Goal: Transaction & Acquisition: Purchase product/service

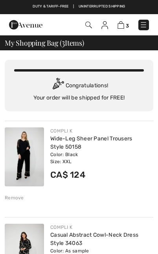
click at [105, 26] on img at bounding box center [104, 25] width 7 height 8
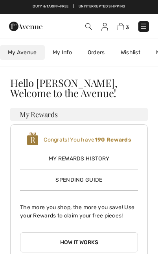
click at [104, 23] on img at bounding box center [104, 27] width 7 height 8
click at [129, 50] on link "Wishlist" at bounding box center [130, 52] width 35 height 15
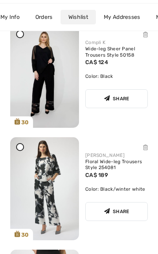
scroll to position [477, 0]
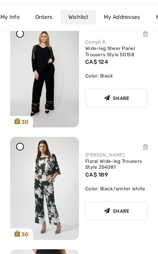
click at [50, 181] on img at bounding box center [44, 188] width 69 height 103
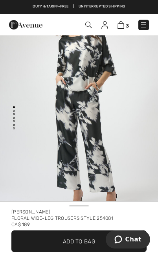
scroll to position [40, 0]
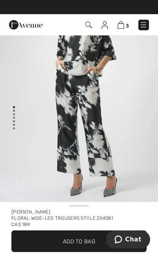
click at [126, 134] on img "1 / 6" at bounding box center [79, 92] width 158 height 237
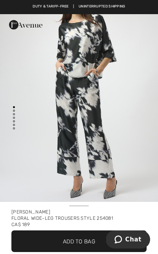
scroll to position [46, 0]
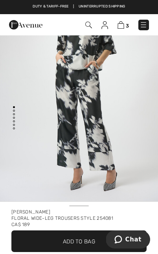
click at [138, 127] on img "1 / 6" at bounding box center [79, 86] width 158 height 237
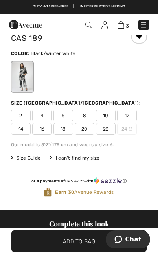
scroll to position [241, 0]
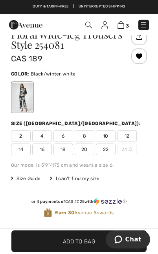
click at [84, 150] on span "20" at bounding box center [85, 150] width 20 height 12
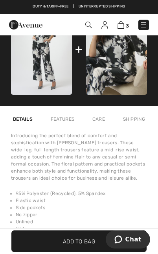
scroll to position [532, 0]
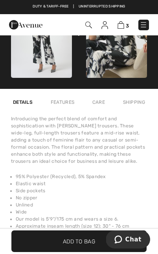
click at [63, 102] on div "Features" at bounding box center [63, 102] width 28 height 14
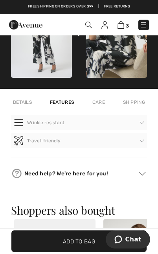
click at [97, 103] on div "Care" at bounding box center [98, 102] width 17 height 14
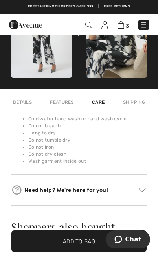
click at [63, 103] on div "Features" at bounding box center [62, 102] width 28 height 14
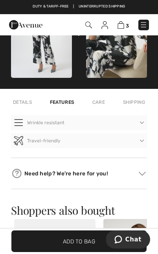
click at [24, 106] on div "Details" at bounding box center [22, 102] width 23 height 14
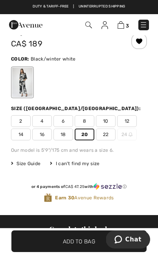
scroll to position [255, 0]
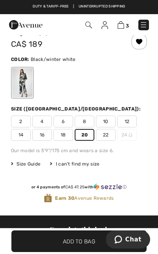
click at [63, 136] on span "18" at bounding box center [63, 135] width 20 height 12
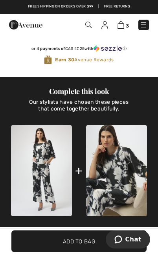
scroll to position [441, 0]
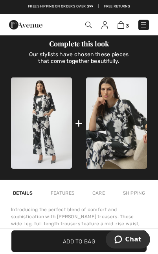
click at [77, 245] on span "Add to Bag" at bounding box center [79, 241] width 32 height 8
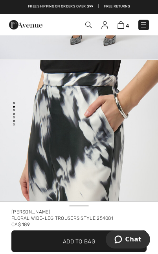
scroll to position [0, 0]
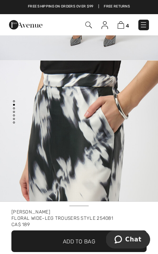
click at [103, 26] on img at bounding box center [104, 25] width 7 height 8
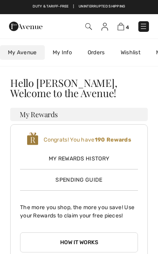
click at [133, 55] on link "Wishlist" at bounding box center [130, 52] width 35 height 15
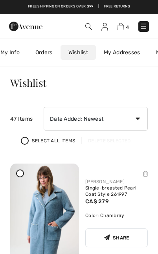
click at [124, 28] on img at bounding box center [121, 26] width 7 height 7
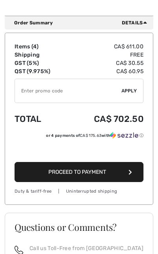
scroll to position [498, 0]
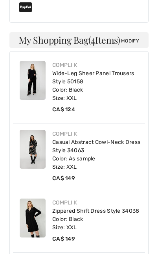
scroll to position [364, 0]
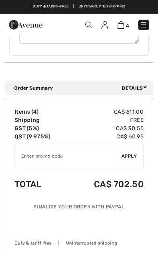
scroll to position [749, 0]
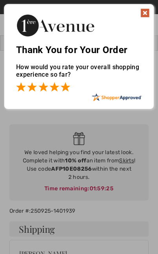
click at [66, 92] on span at bounding box center [65, 86] width 9 height 9
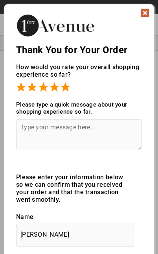
click at [145, 14] on img at bounding box center [144, 12] width 9 height 9
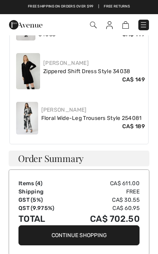
scroll to position [509, 0]
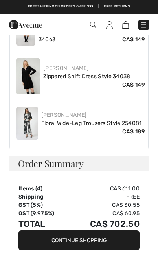
click at [77, 233] on button "Continue Shopping" at bounding box center [78, 240] width 121 height 20
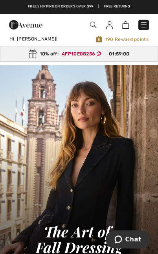
click at [109, 24] on img at bounding box center [109, 25] width 7 height 8
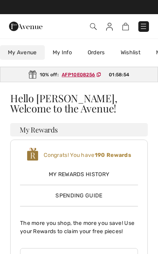
click at [95, 53] on link "Orders" at bounding box center [96, 52] width 33 height 15
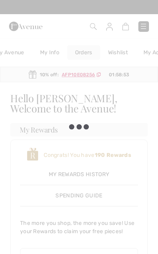
scroll to position [0, 18]
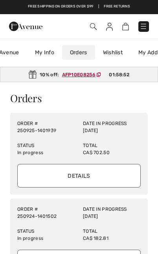
click at [75, 178] on input "Details" at bounding box center [78, 176] width 123 height 24
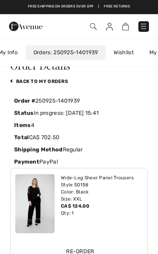
scroll to position [0, 0]
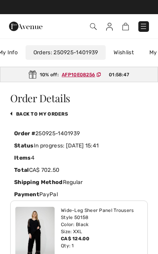
click at [125, 51] on link "Wishlist" at bounding box center [123, 52] width 35 height 15
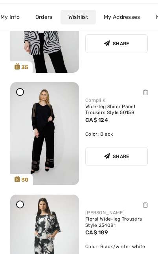
scroll to position [449, 0]
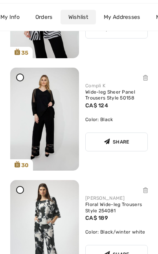
click at [57, 116] on img at bounding box center [44, 119] width 69 height 103
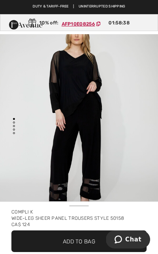
scroll to position [20, 0]
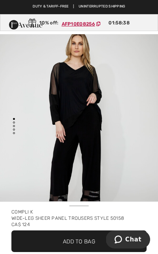
click at [132, 160] on img "1 / 4" at bounding box center [79, 133] width 158 height 237
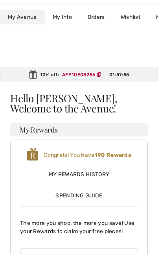
scroll to position [253, 0]
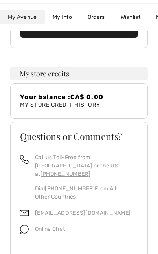
click at [133, 20] on link "Wishlist" at bounding box center [130, 17] width 35 height 15
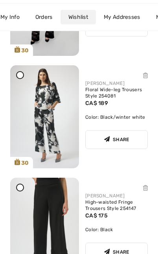
scroll to position [565, 0]
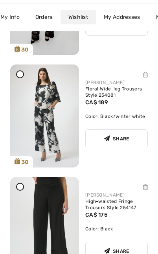
click at [56, 116] on img at bounding box center [44, 115] width 69 height 103
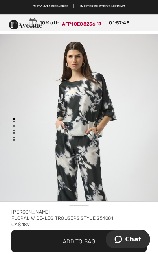
click at [127, 171] on img "1 / 6" at bounding box center [79, 152] width 158 height 237
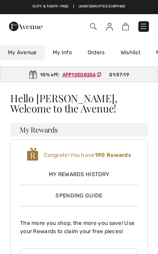
scroll to position [253, 0]
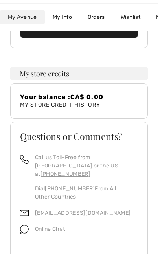
click at [133, 19] on link "Wishlist" at bounding box center [130, 17] width 35 height 15
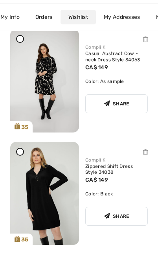
scroll to position [1170, 0]
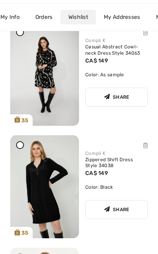
click at [57, 184] on img at bounding box center [44, 186] width 69 height 103
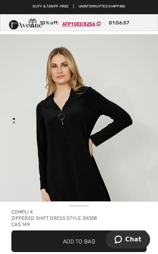
click at [129, 178] on img "1 / 1" at bounding box center [79, 152] width 158 height 237
